Goal: Task Accomplishment & Management: Use online tool/utility

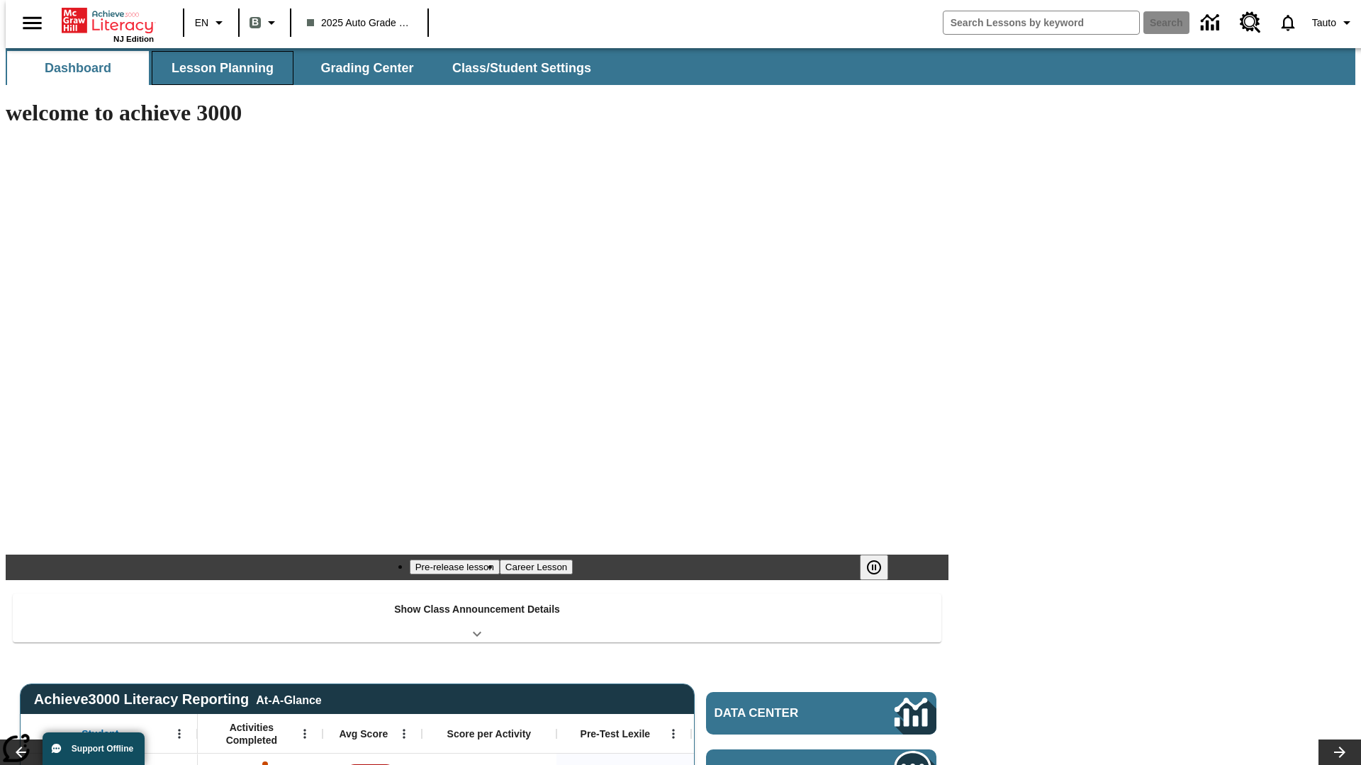
click at [217, 68] on span "Lesson Planning" at bounding box center [222, 68] width 102 height 16
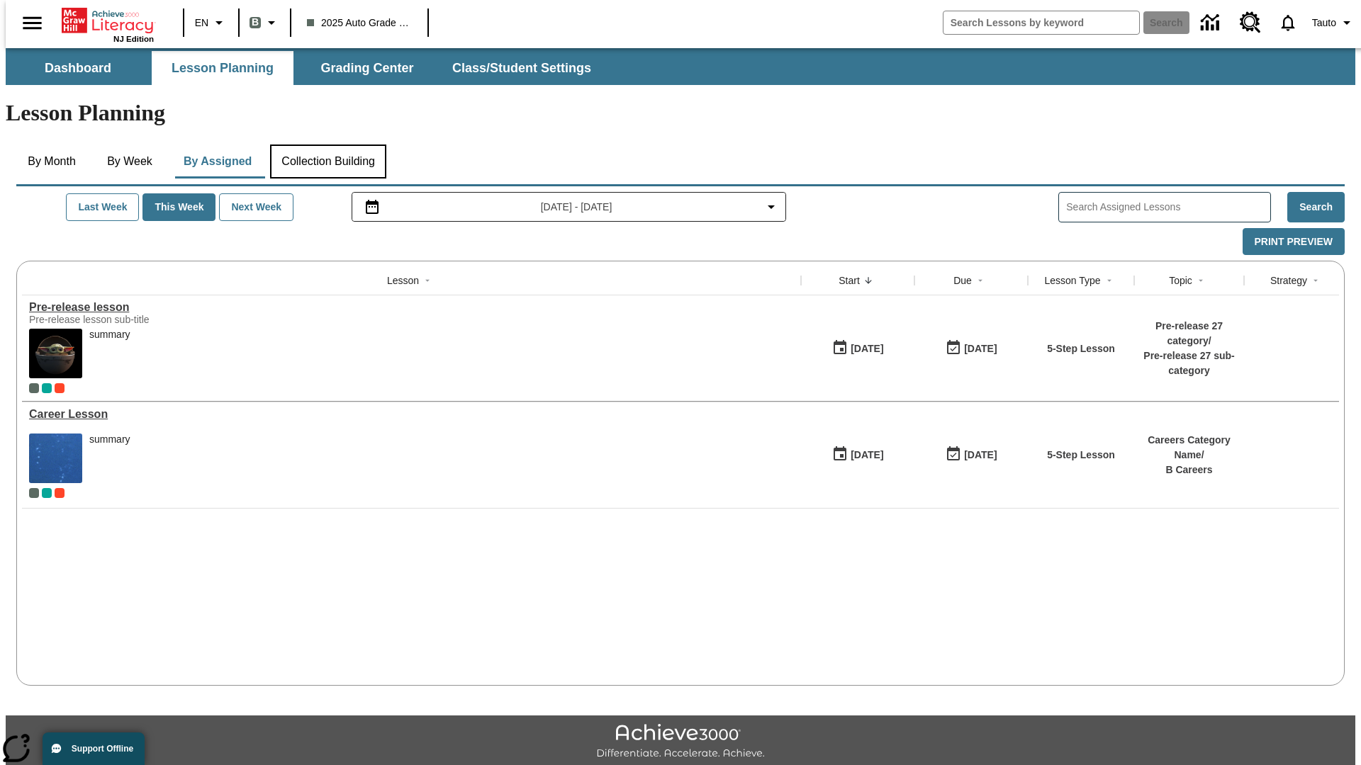
click at [327, 145] on button "Collection Building" at bounding box center [328, 162] width 116 height 34
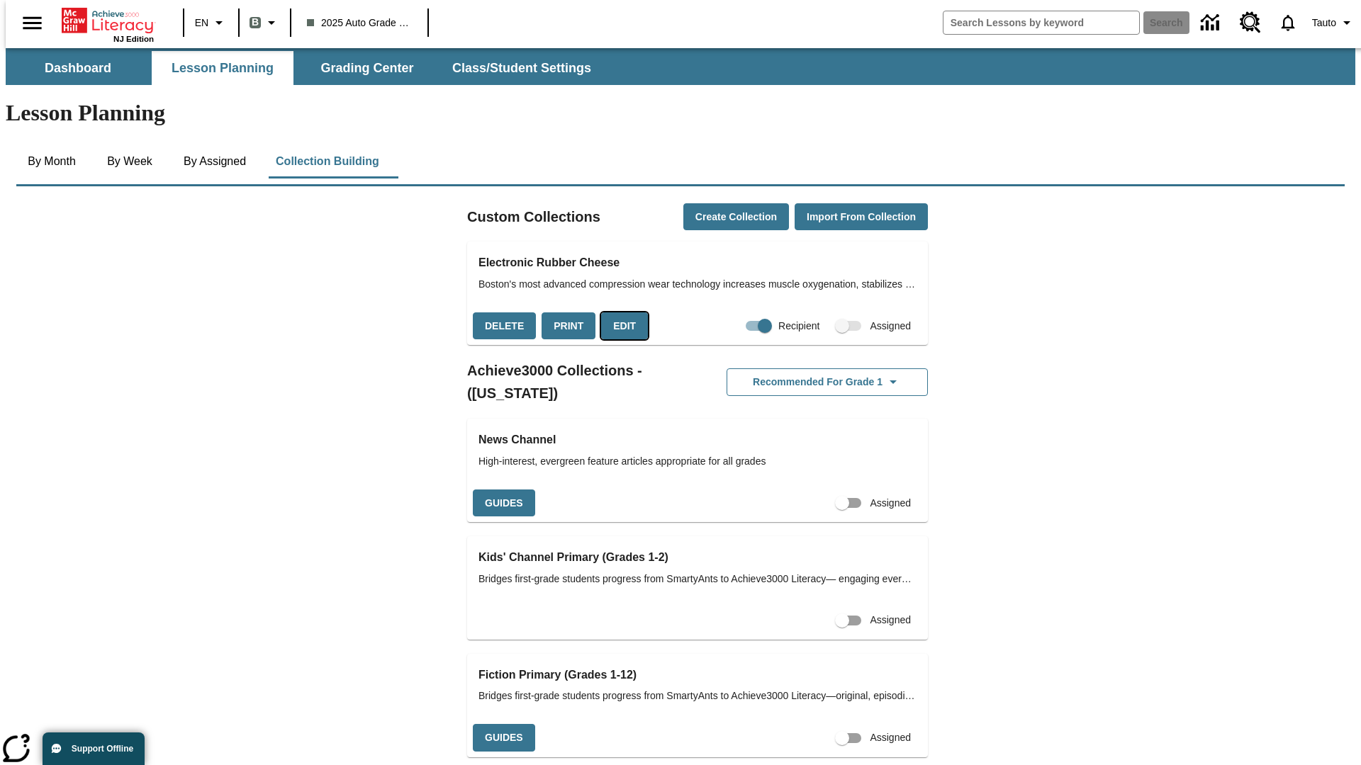
click at [619, 313] on button "Edit" at bounding box center [624, 327] width 47 height 28
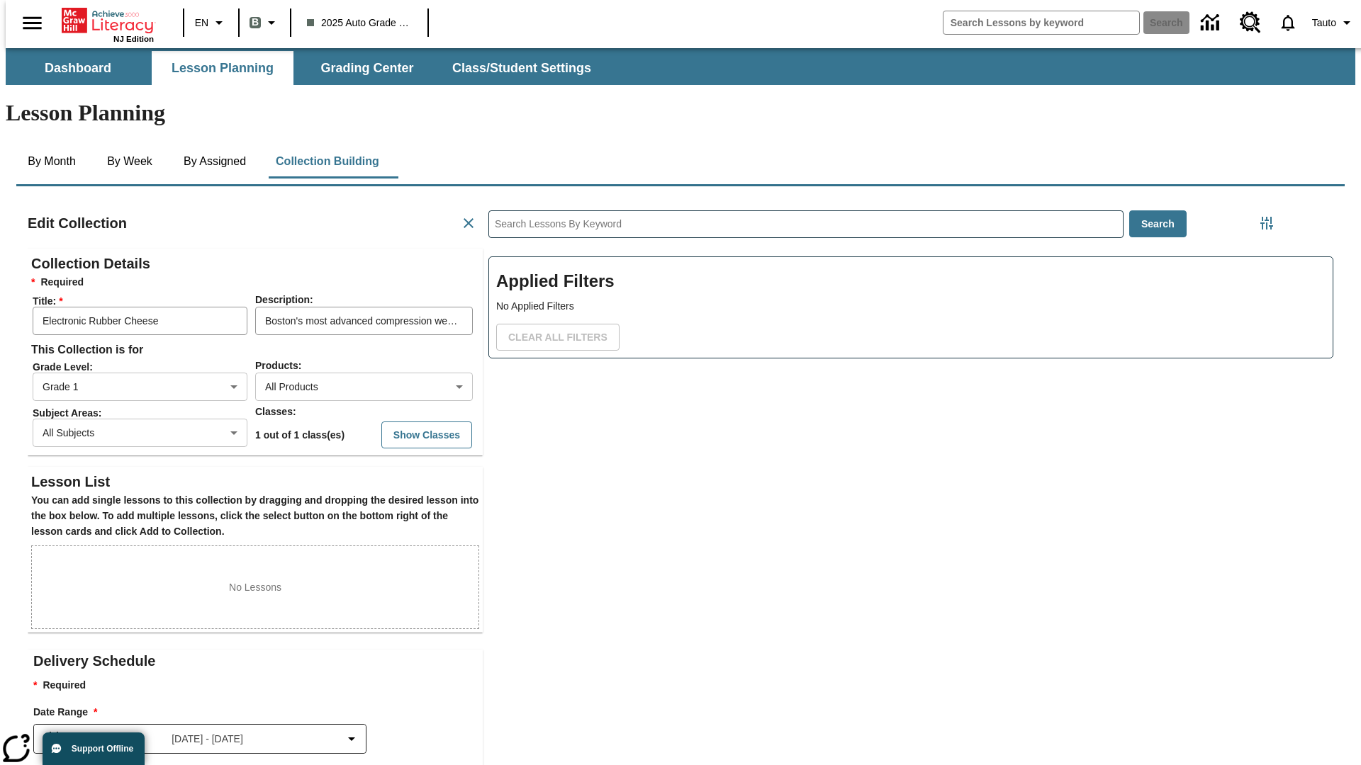
scroll to position [1, 1]
click at [341, 335] on body "Skip to main content NJ Edition EN B 2025 Auto Grade 1 B Search 0 Tauto Dashboa…" at bounding box center [680, 492] width 1349 height 889
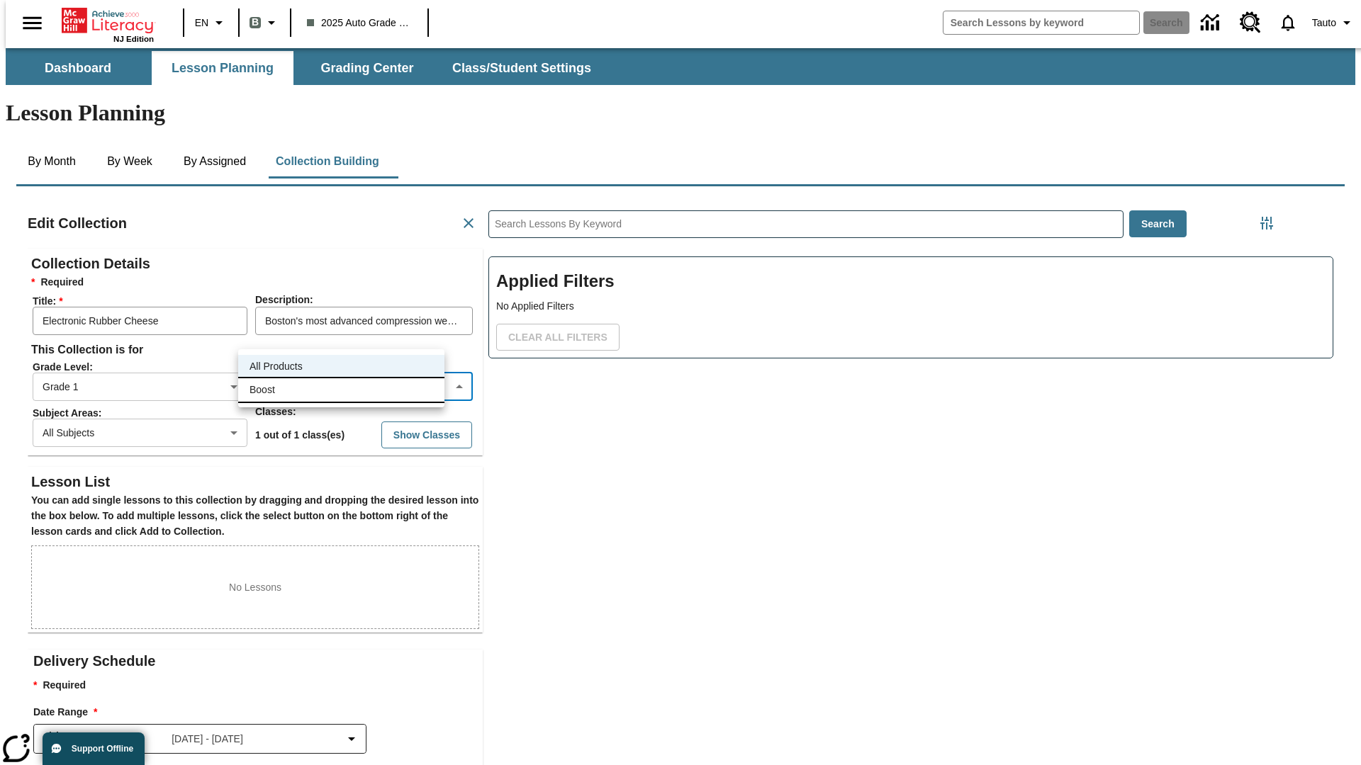
click at [341, 390] on li "Boost" at bounding box center [341, 389] width 206 height 23
type input "12"
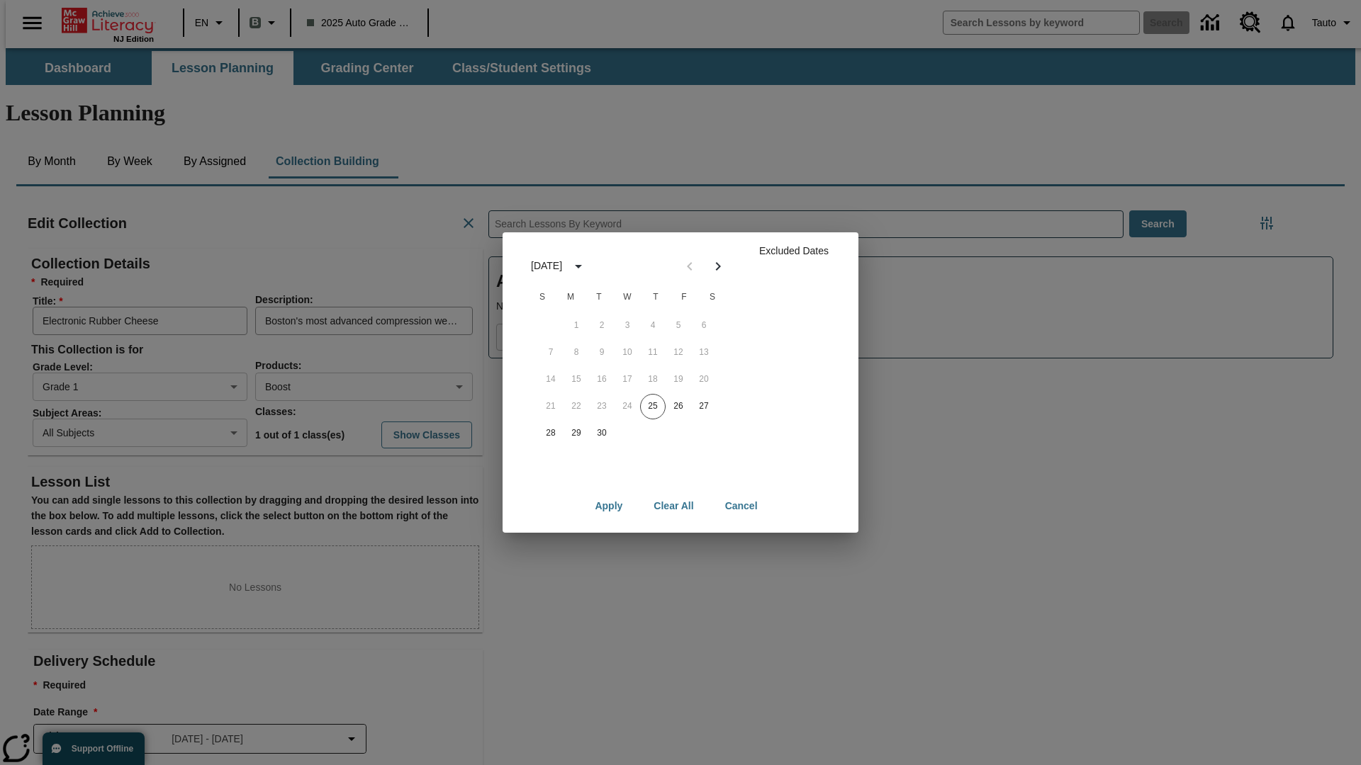
scroll to position [142, 0]
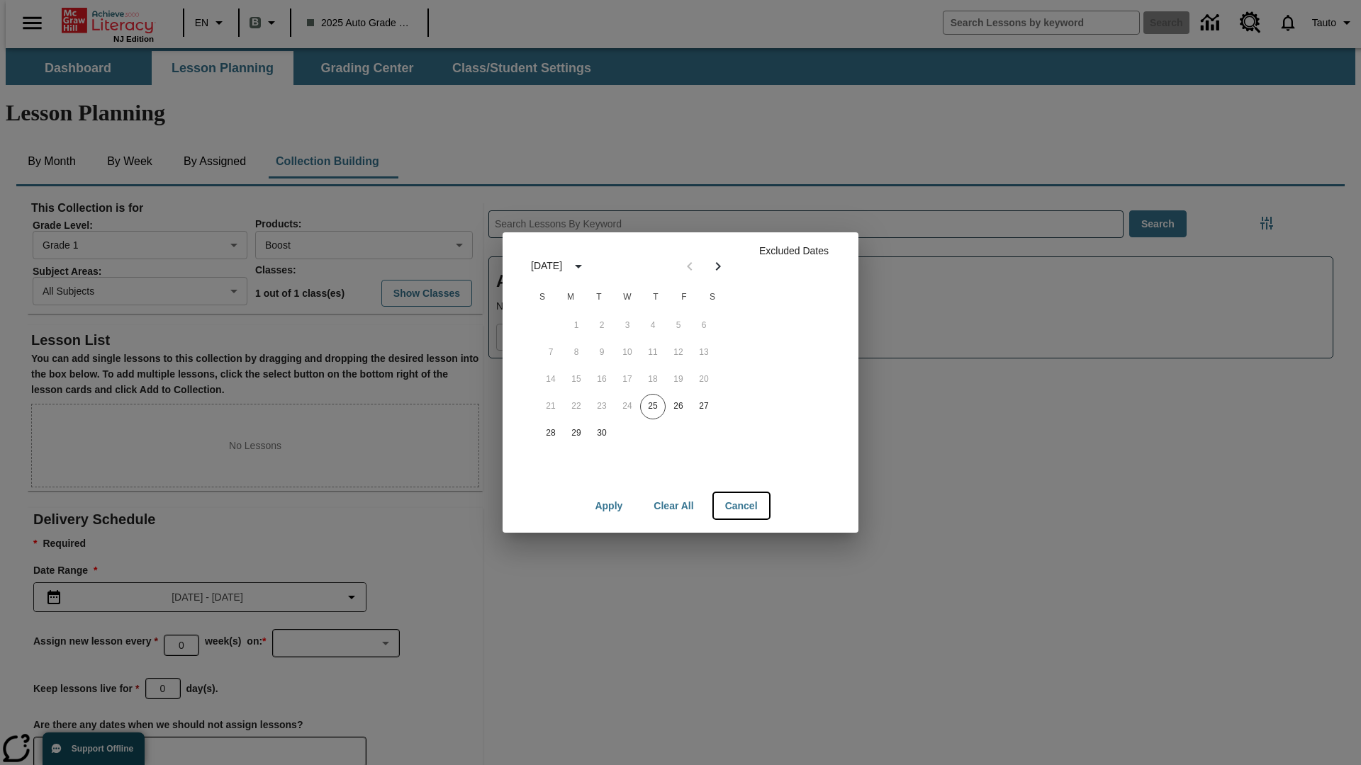
click at [741, 506] on button "Cancel" at bounding box center [741, 506] width 55 height 26
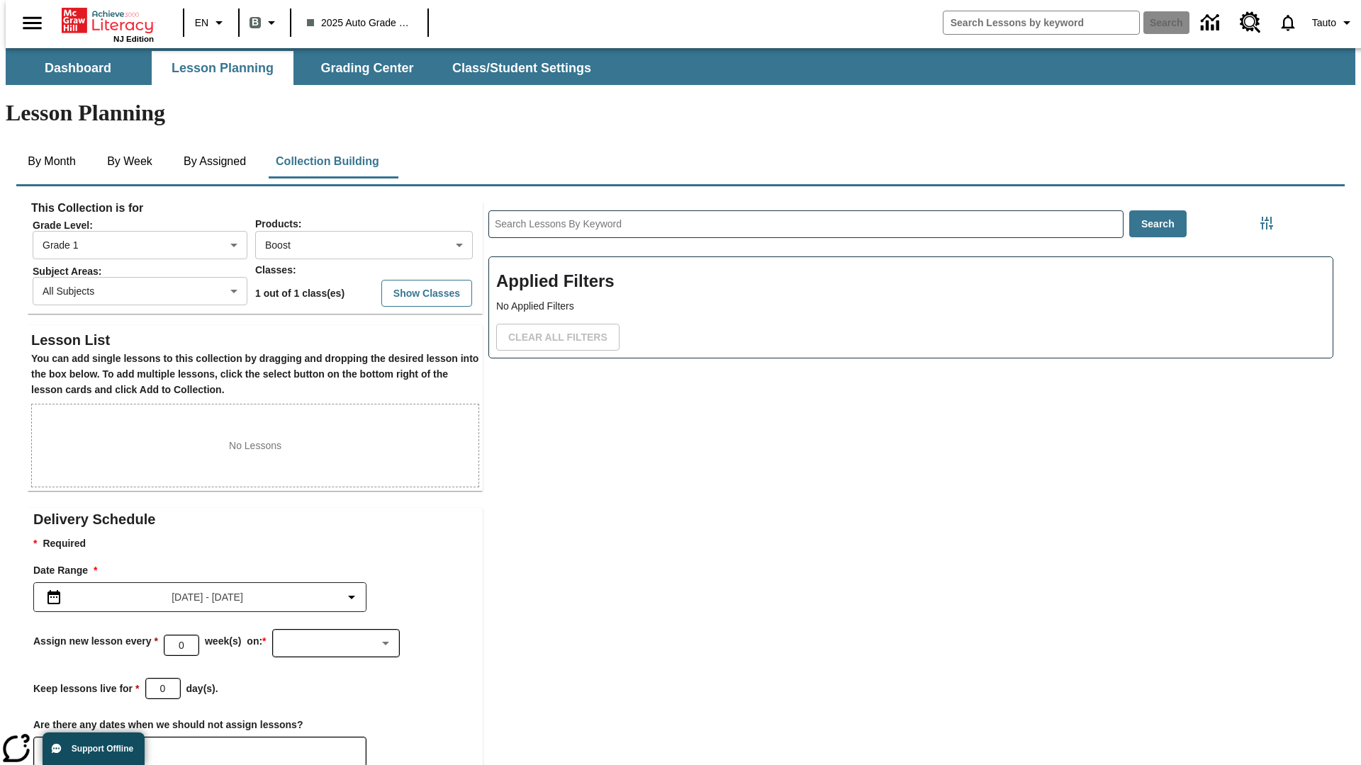
click at [52, 745] on icon "Choose Dates" at bounding box center [58, 752] width 13 height 14
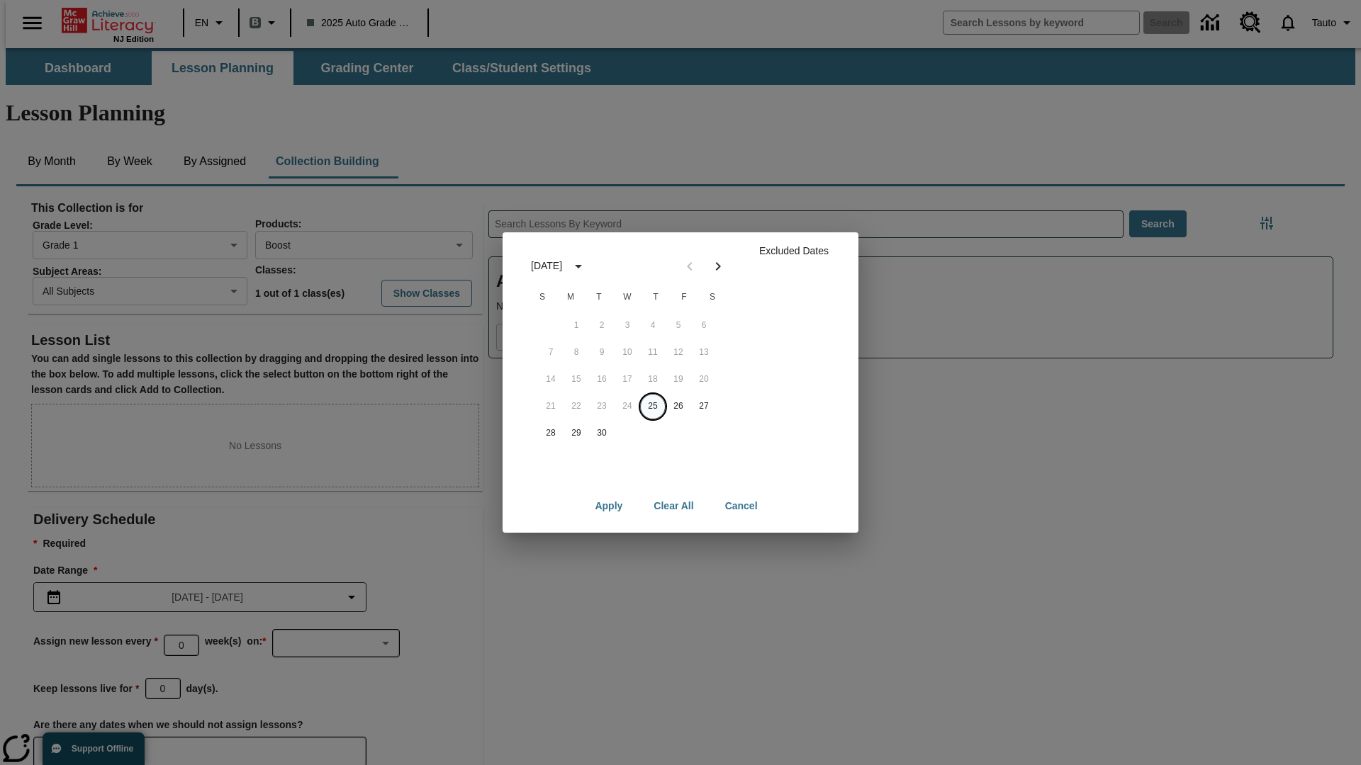
click at [653, 406] on button "25" at bounding box center [653, 407] width 26 height 26
click at [674, 506] on button "Clear All" at bounding box center [673, 506] width 62 height 26
click at [653, 406] on button "25" at bounding box center [653, 407] width 26 height 26
click at [678, 406] on button "26" at bounding box center [678, 407] width 26 height 26
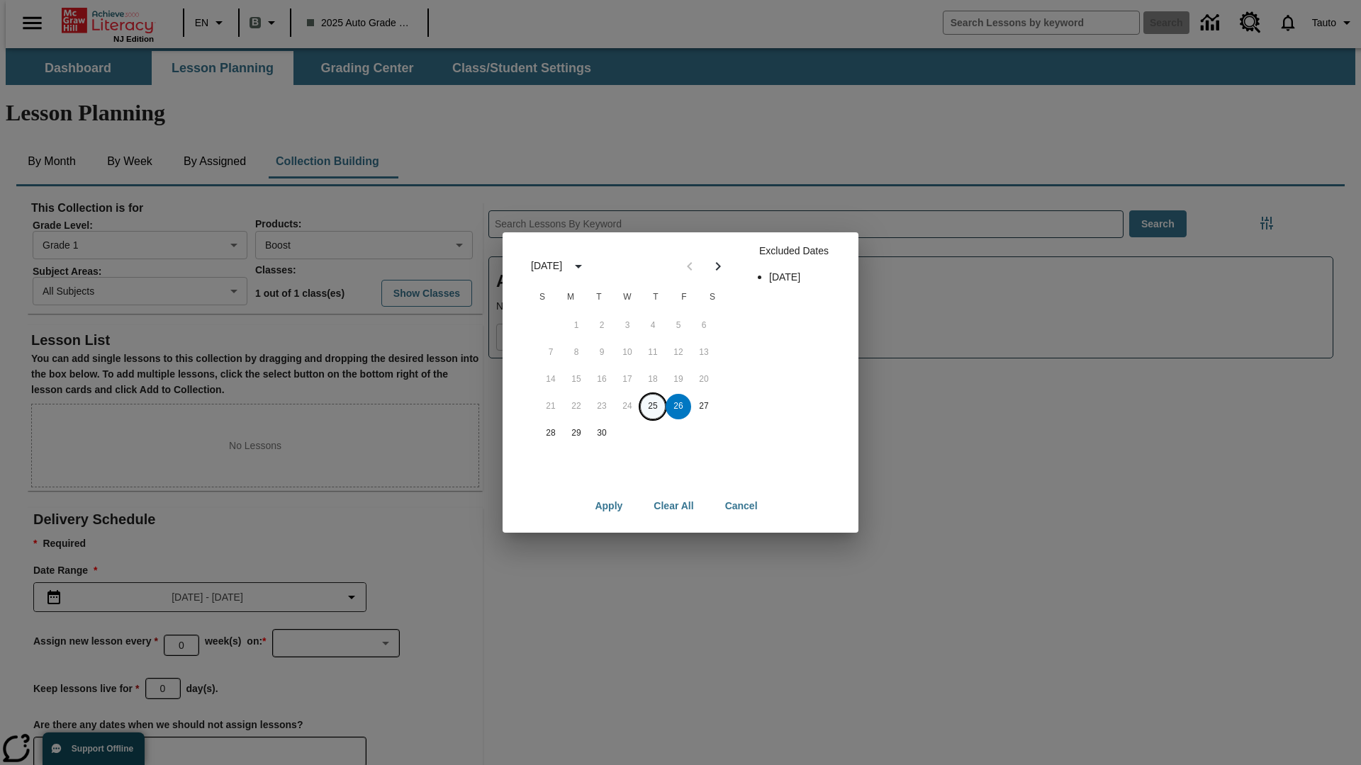
click at [653, 406] on button "25" at bounding box center [653, 407] width 26 height 26
click at [678, 406] on button "26" at bounding box center [678, 407] width 26 height 26
click at [609, 506] on button "Apply" at bounding box center [608, 506] width 50 height 26
type input "2025-09-25"
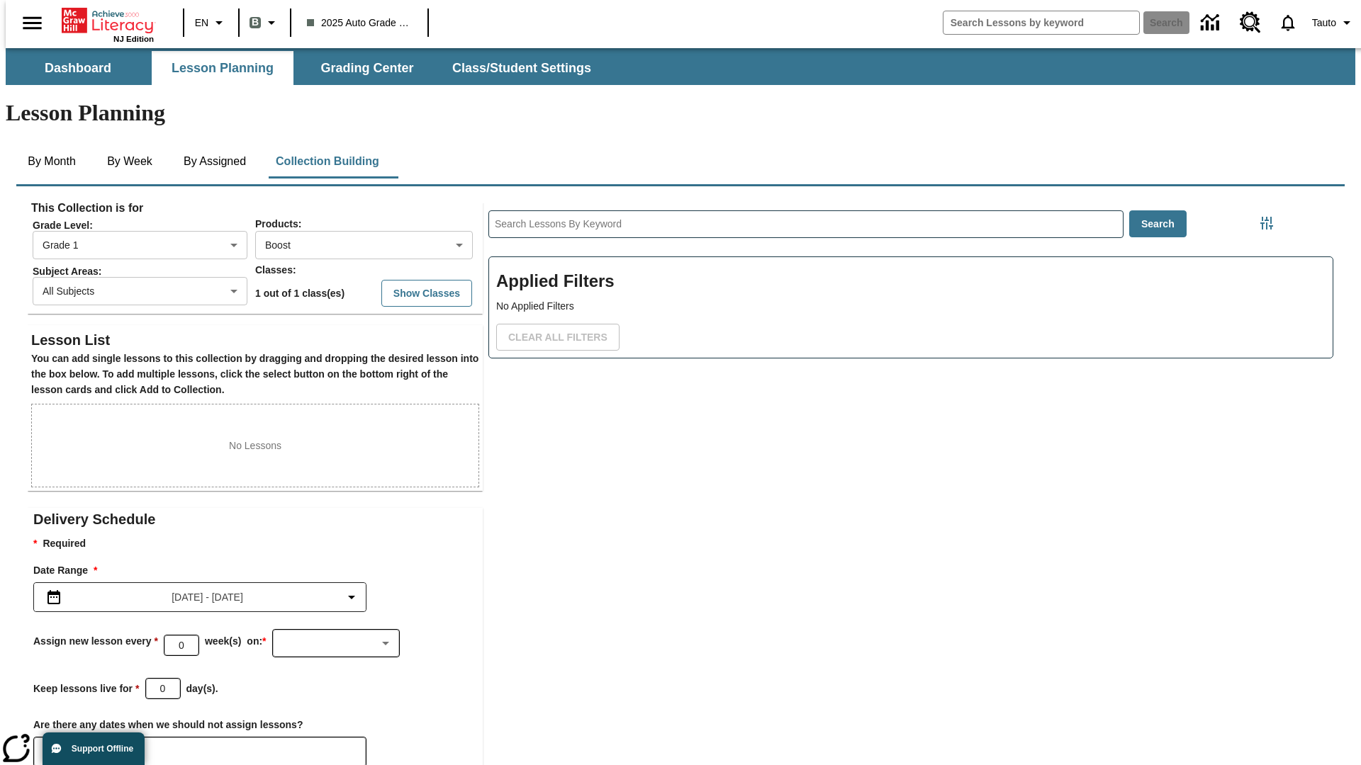
scroll to position [113, 0]
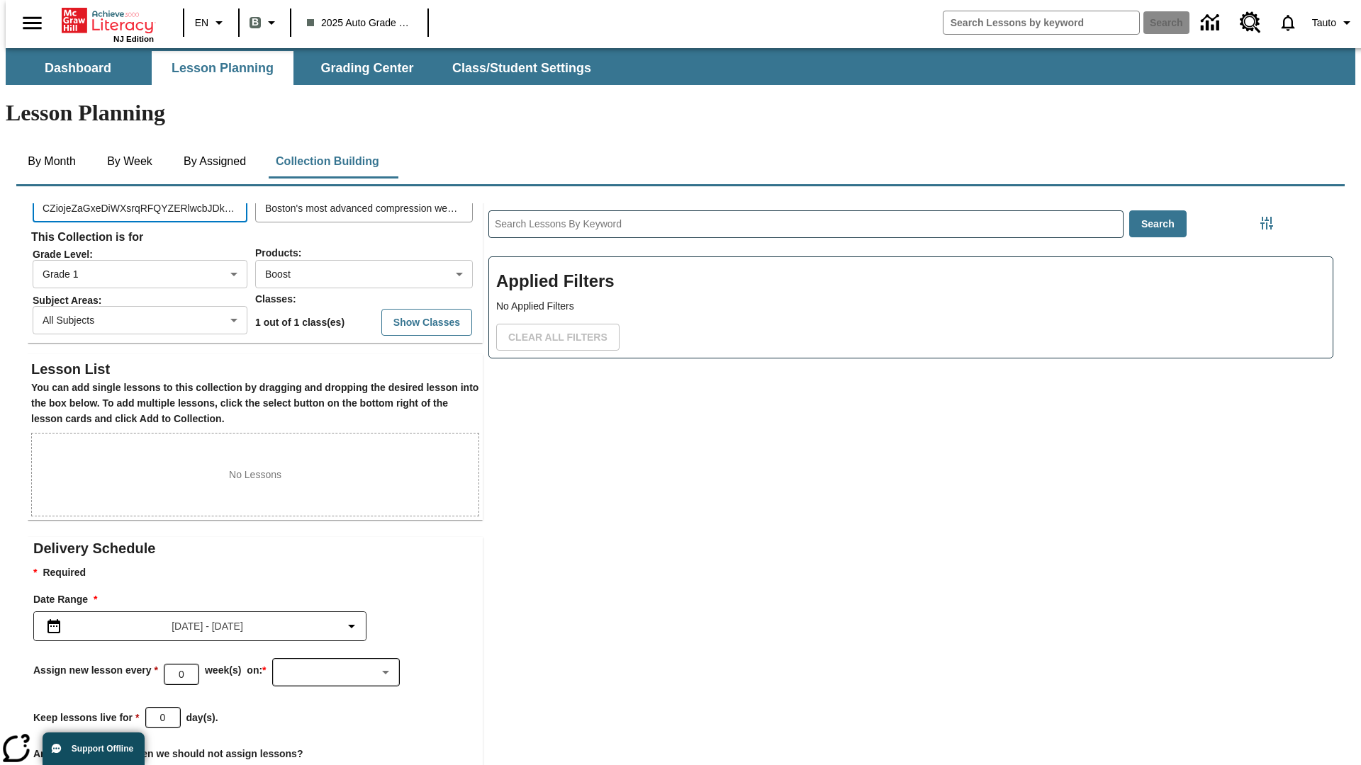
type input "CZiojeZaGxeDiWXsrqRFQYZERlwcbJDkvggygtVEfuLTTZQAghshVXqejSsknVxosBMbRAsVtOiYLnm…"
